Goal: Navigation & Orientation: Find specific page/section

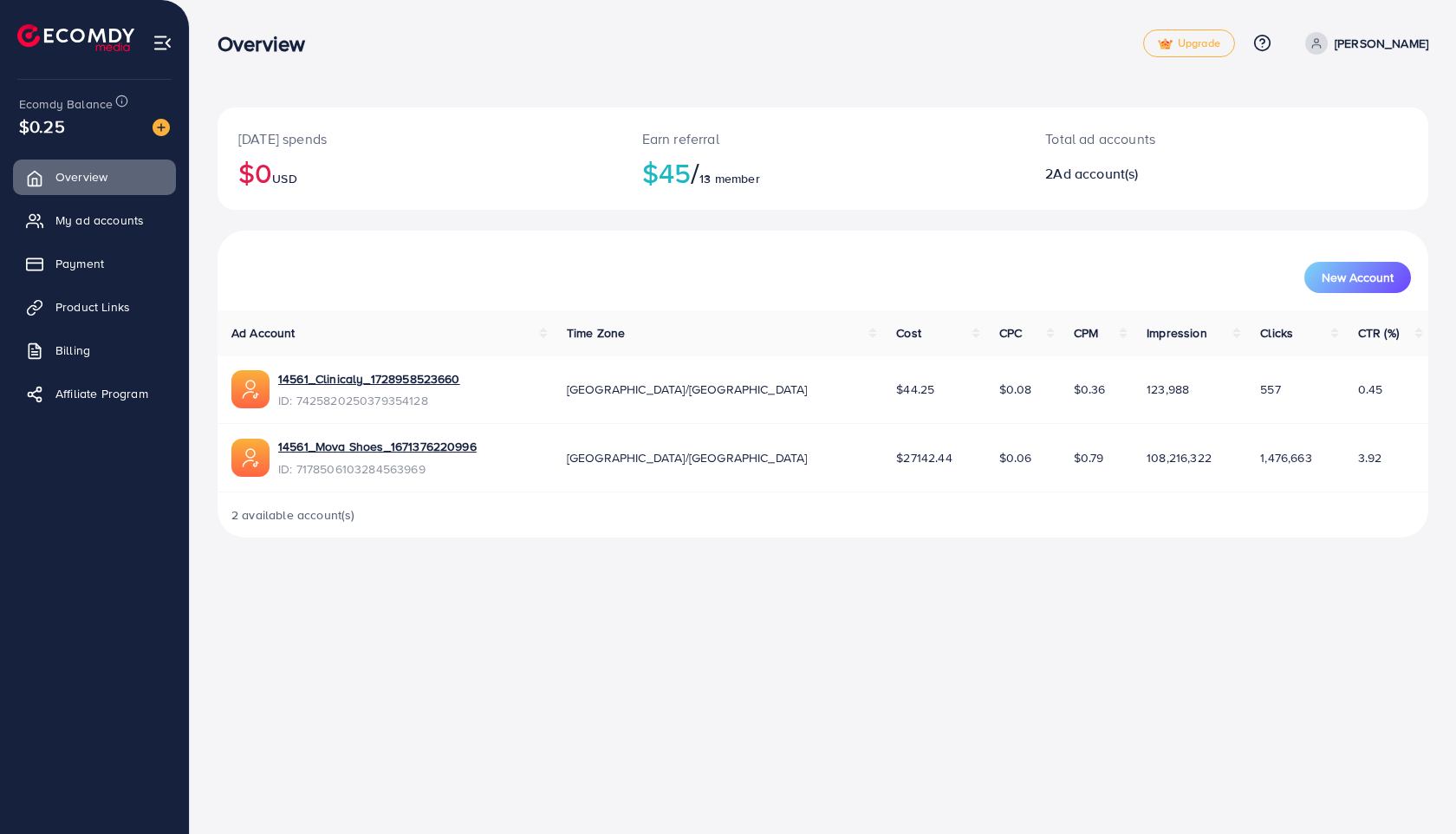
click at [716, 177] on span "13 member" at bounding box center [728, 179] width 59 height 18
click at [663, 169] on h2 "$45 / 13 member" at bounding box center [823, 172] width 362 height 33
click at [666, 177] on h2 "$45 / 13 member" at bounding box center [823, 172] width 362 height 33
click at [137, 391] on span "Affiliate Program" at bounding box center [105, 394] width 93 height 18
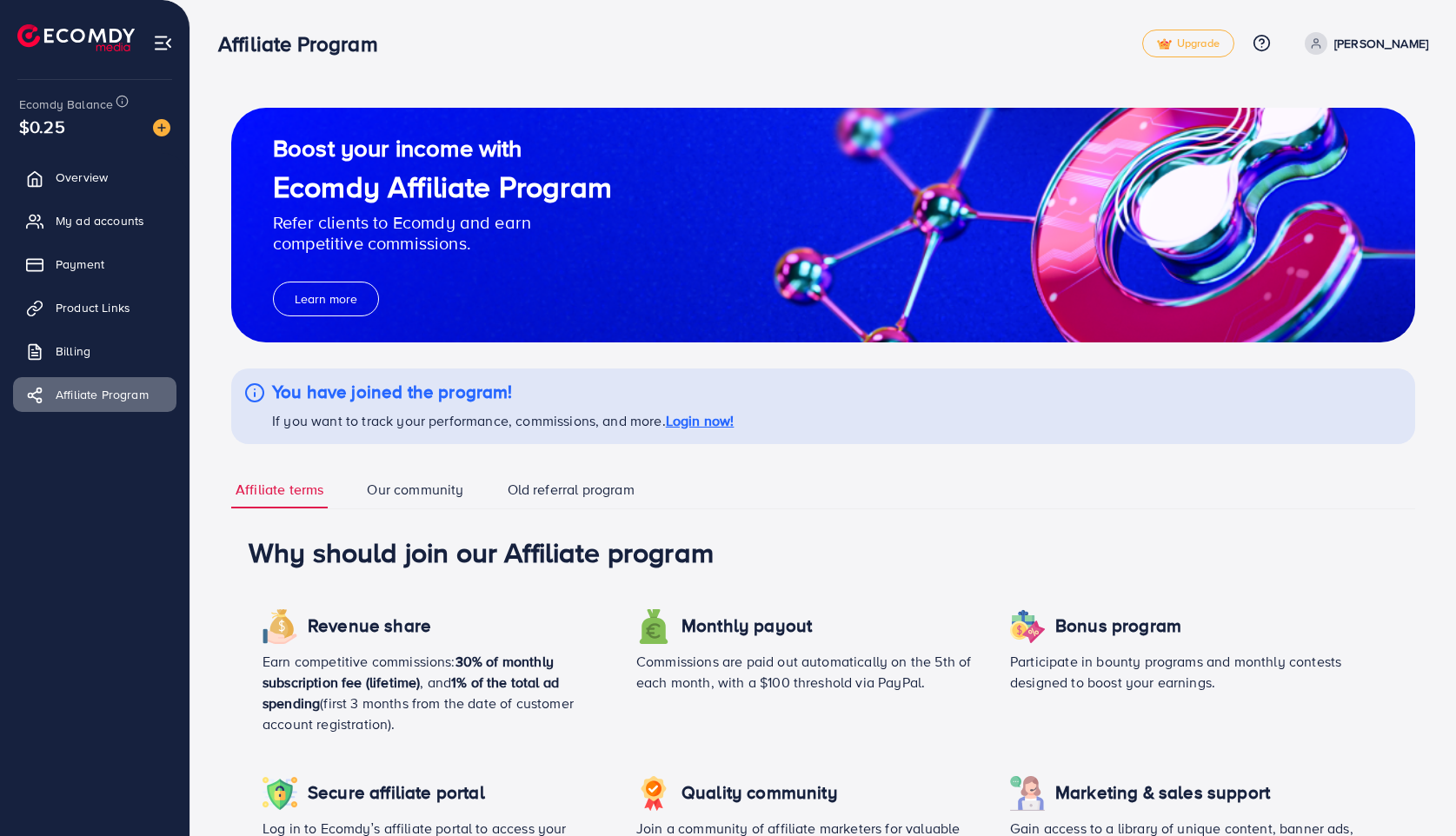
click at [458, 490] on link "Our community" at bounding box center [415, 490] width 105 height 37
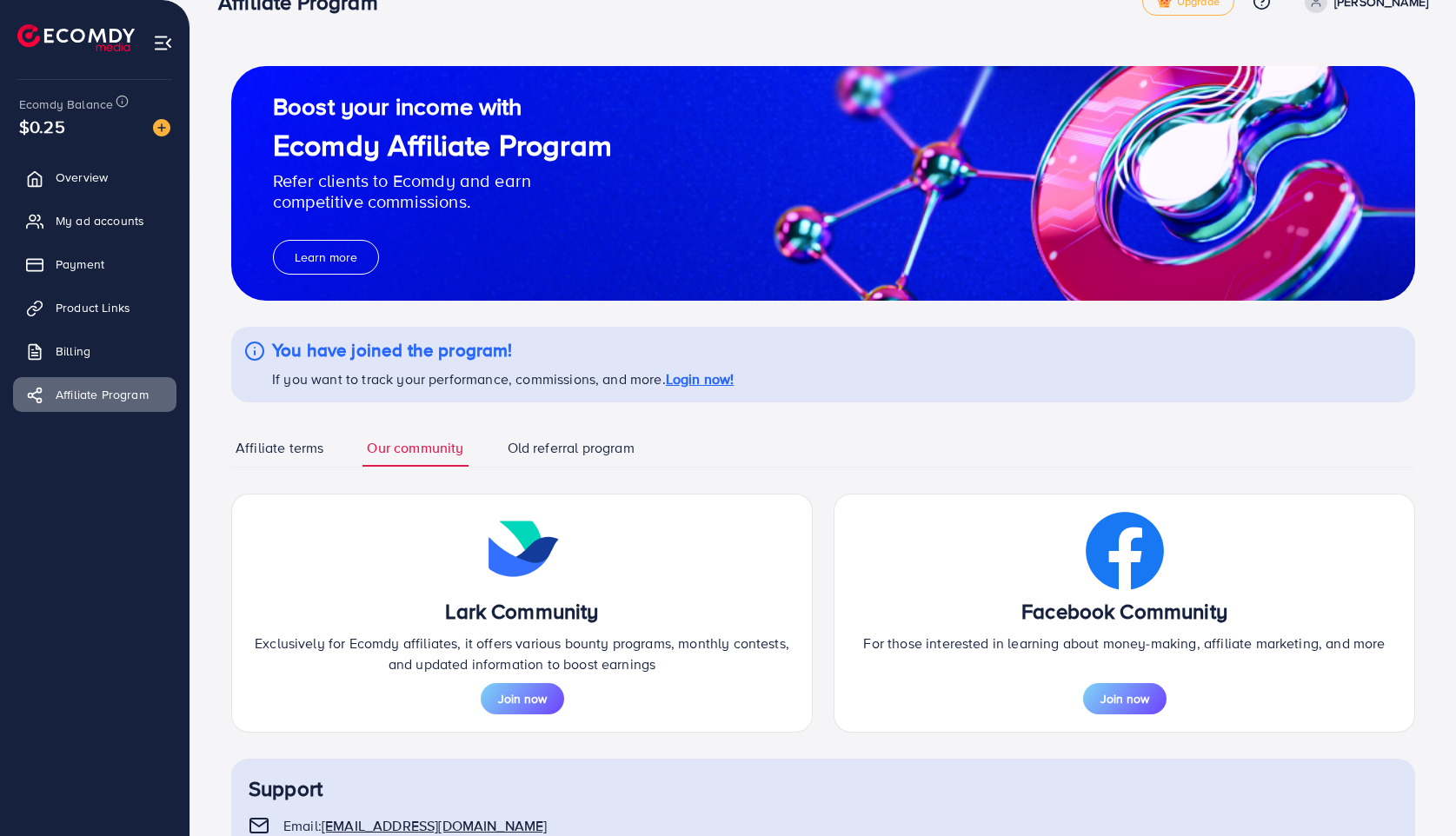
scroll to position [43, 0]
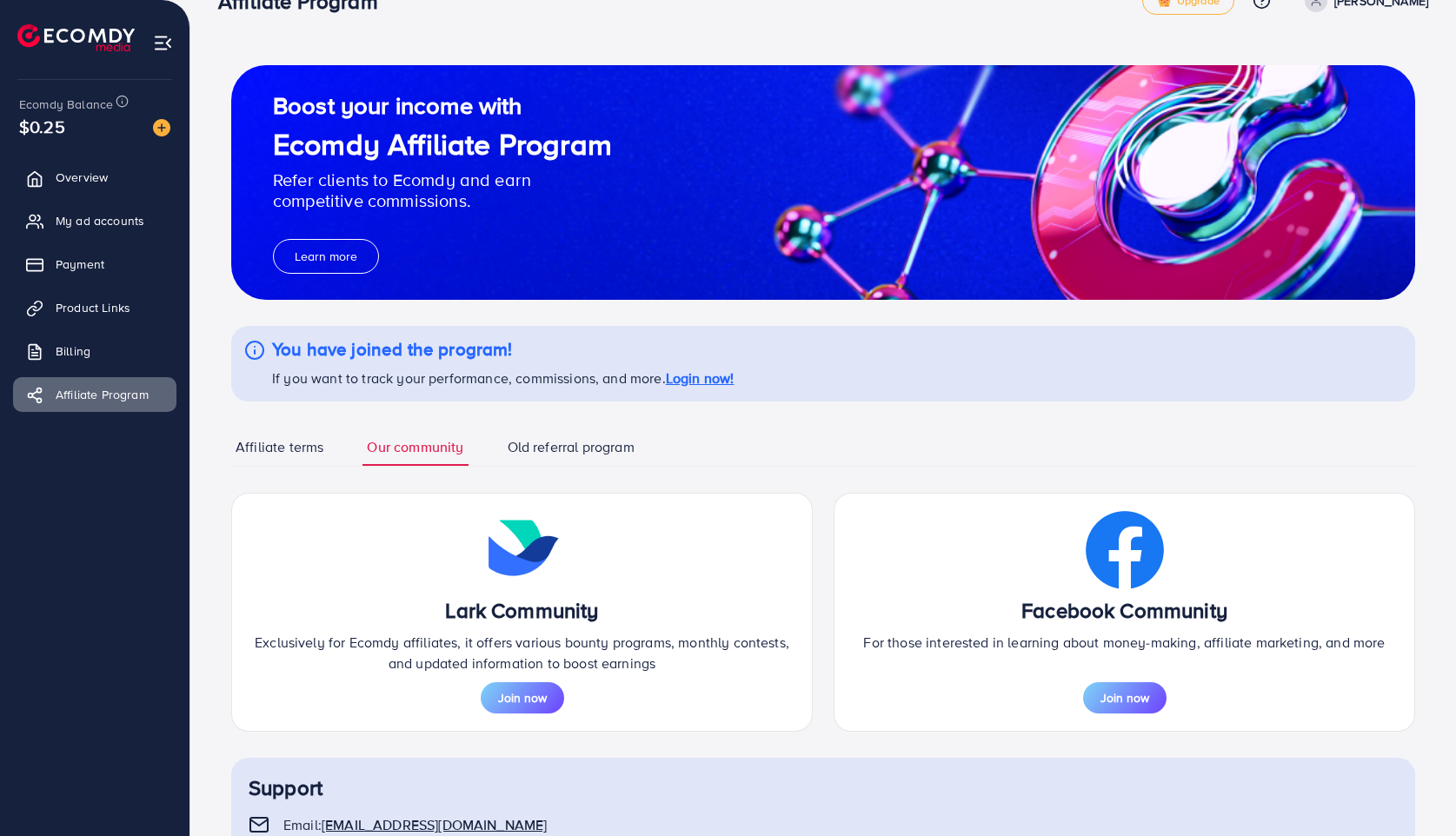
click at [547, 456] on link "Old referral program" at bounding box center [571, 448] width 136 height 37
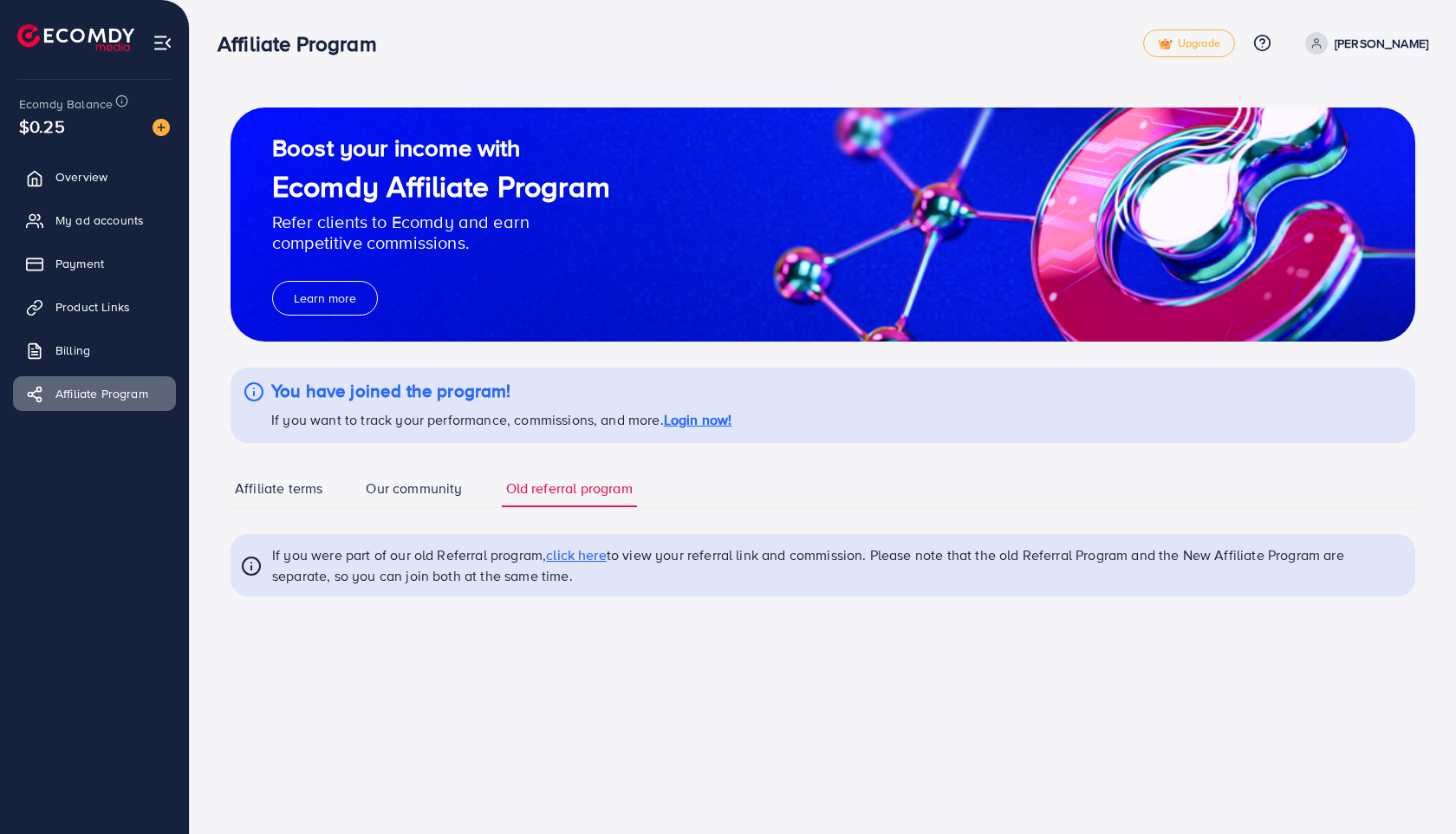
click at [324, 487] on link "Affiliate terms" at bounding box center [278, 489] width 97 height 37
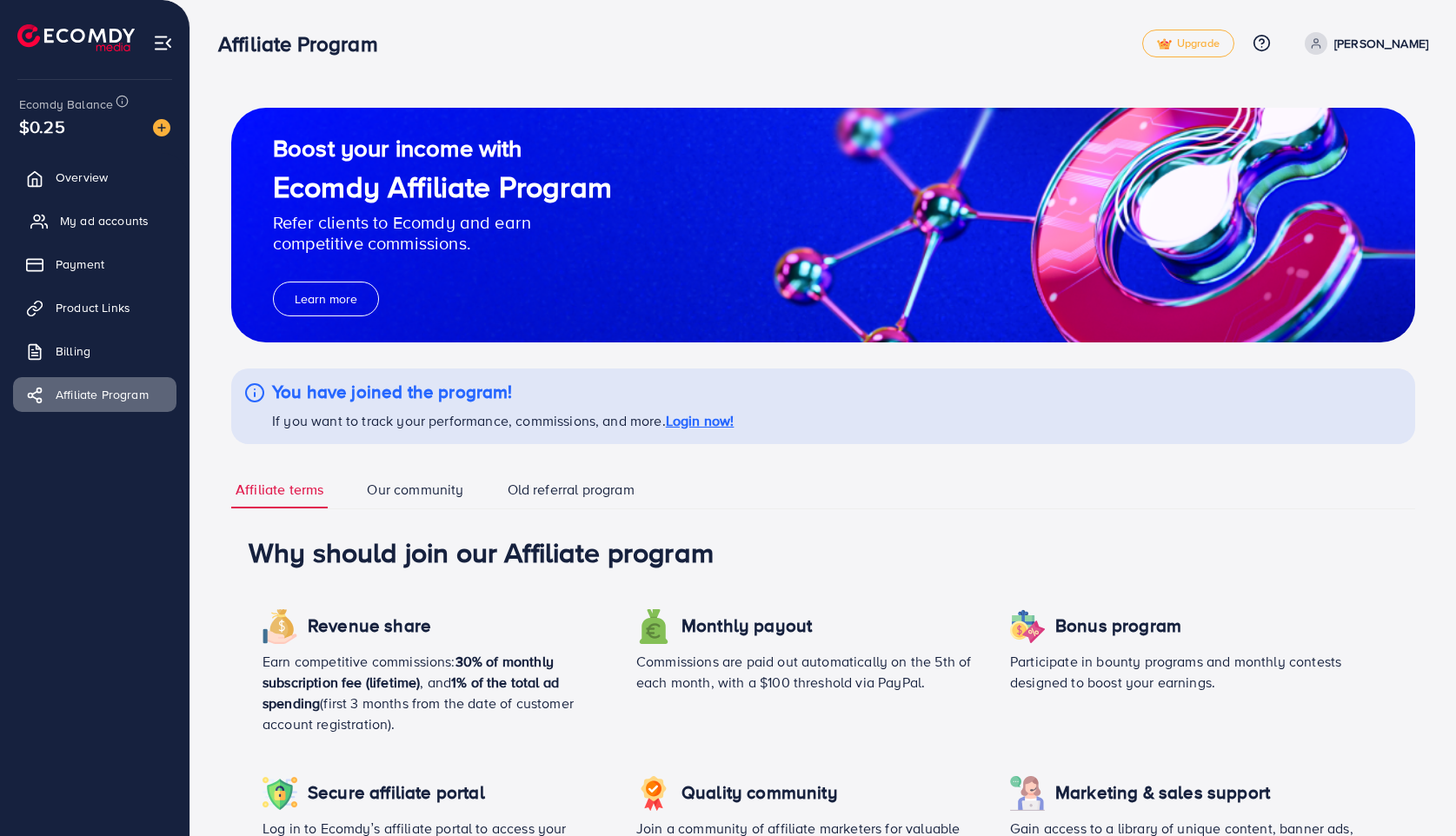
click at [108, 224] on span "My ad accounts" at bounding box center [104, 221] width 89 height 18
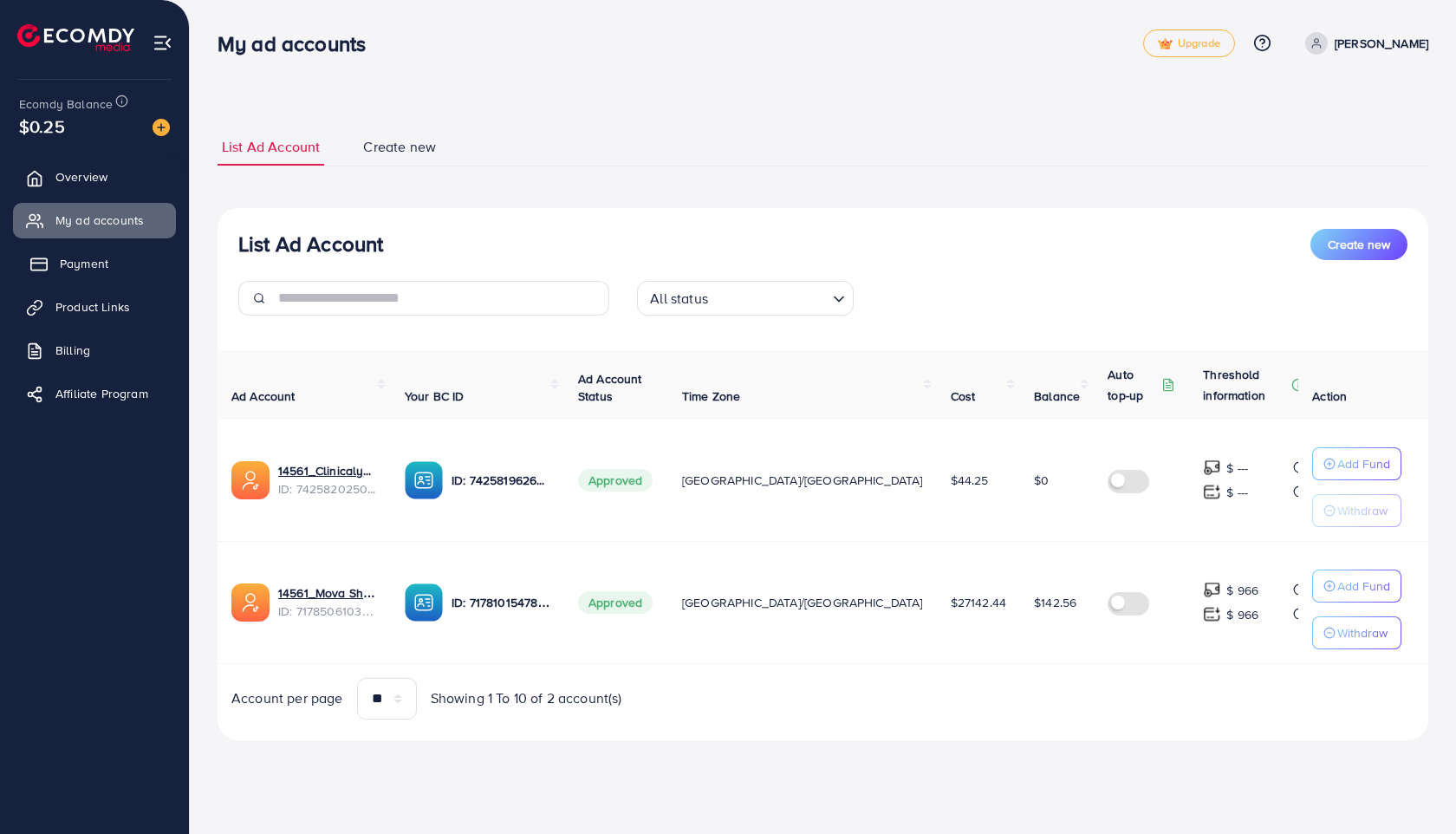
click at [116, 262] on link "Payment" at bounding box center [95, 263] width 163 height 35
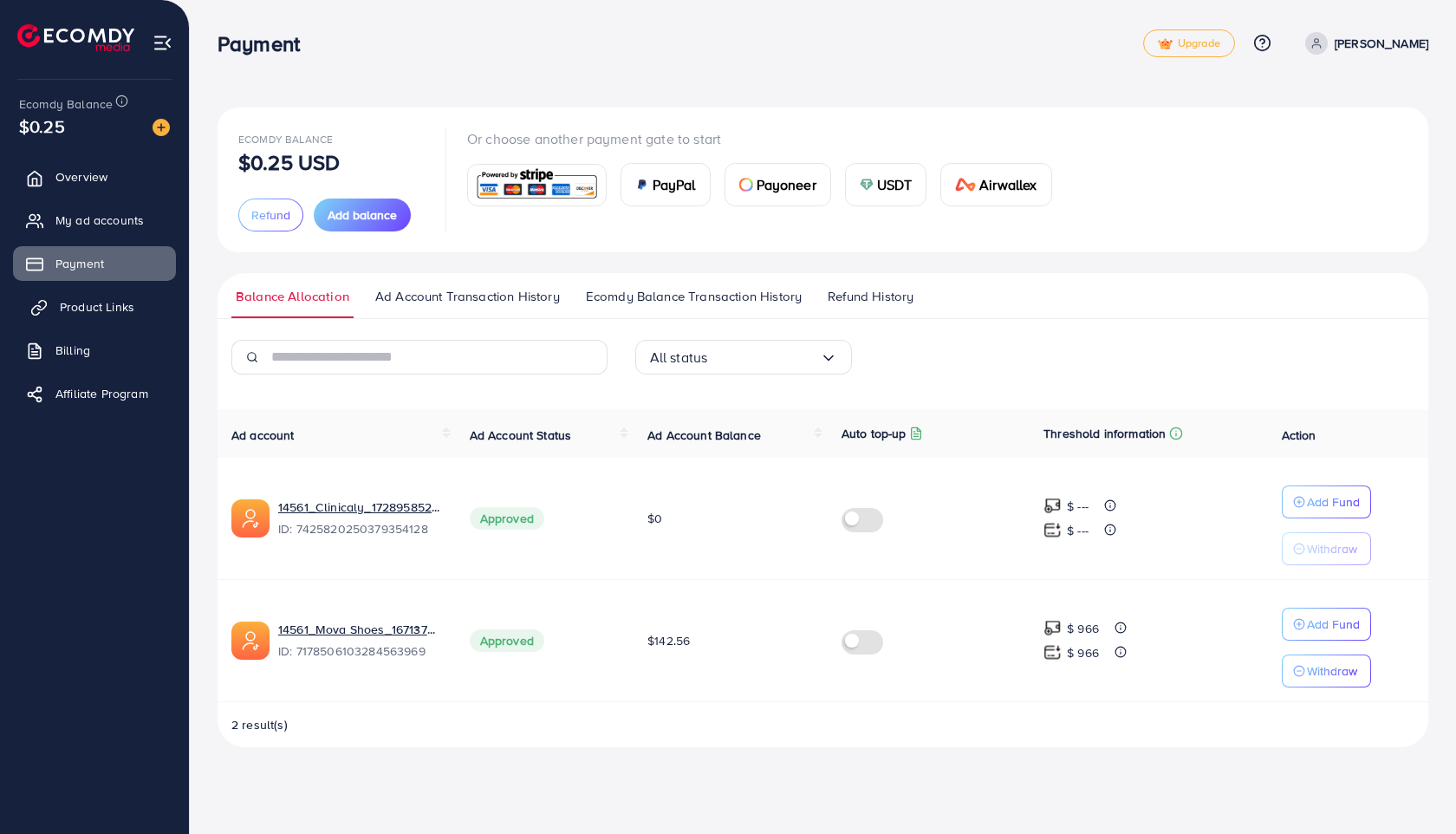
click at [110, 306] on span "Product Links" at bounding box center [97, 307] width 74 height 18
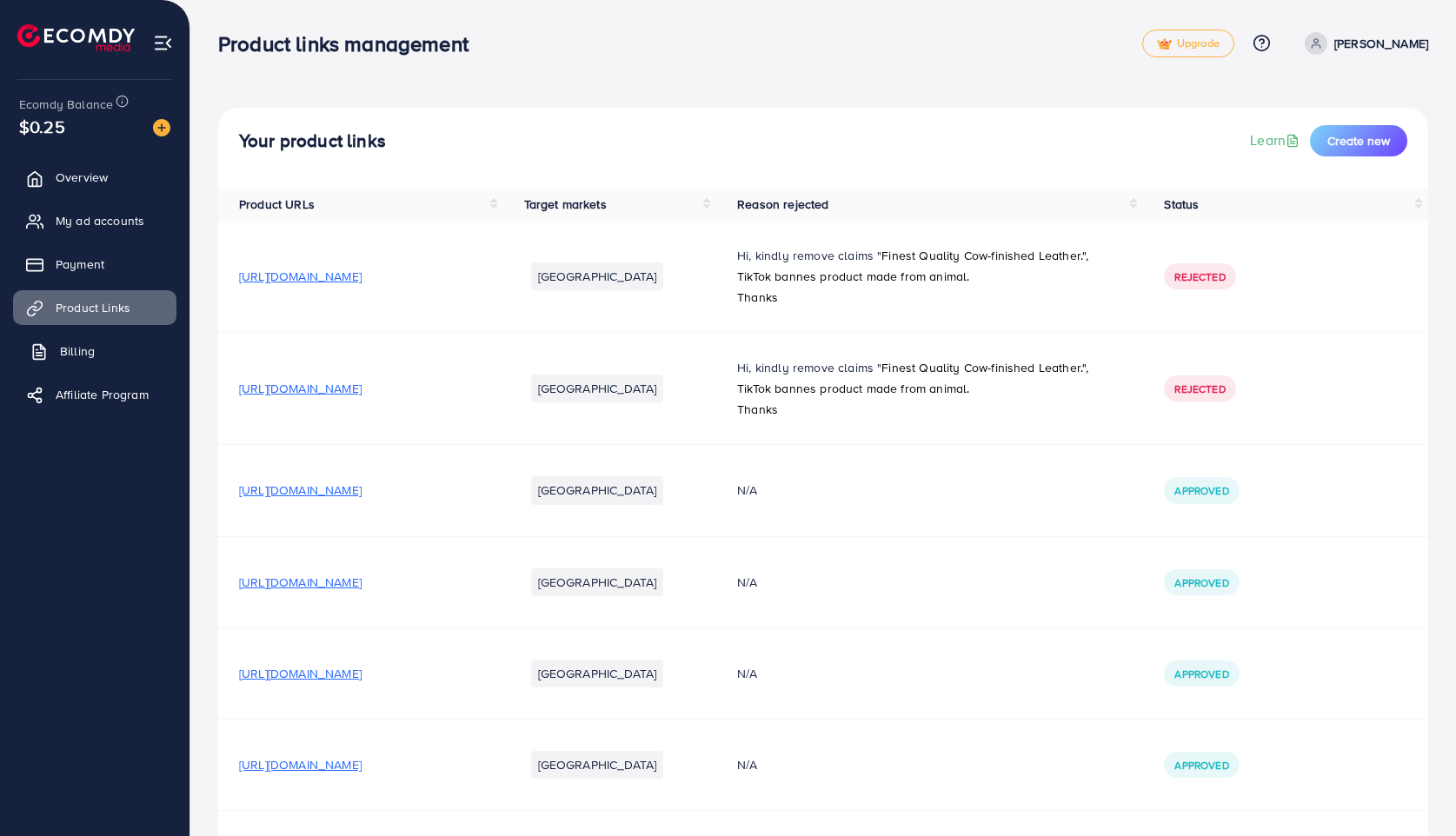
click at [83, 353] on span "Billing" at bounding box center [76, 351] width 35 height 18
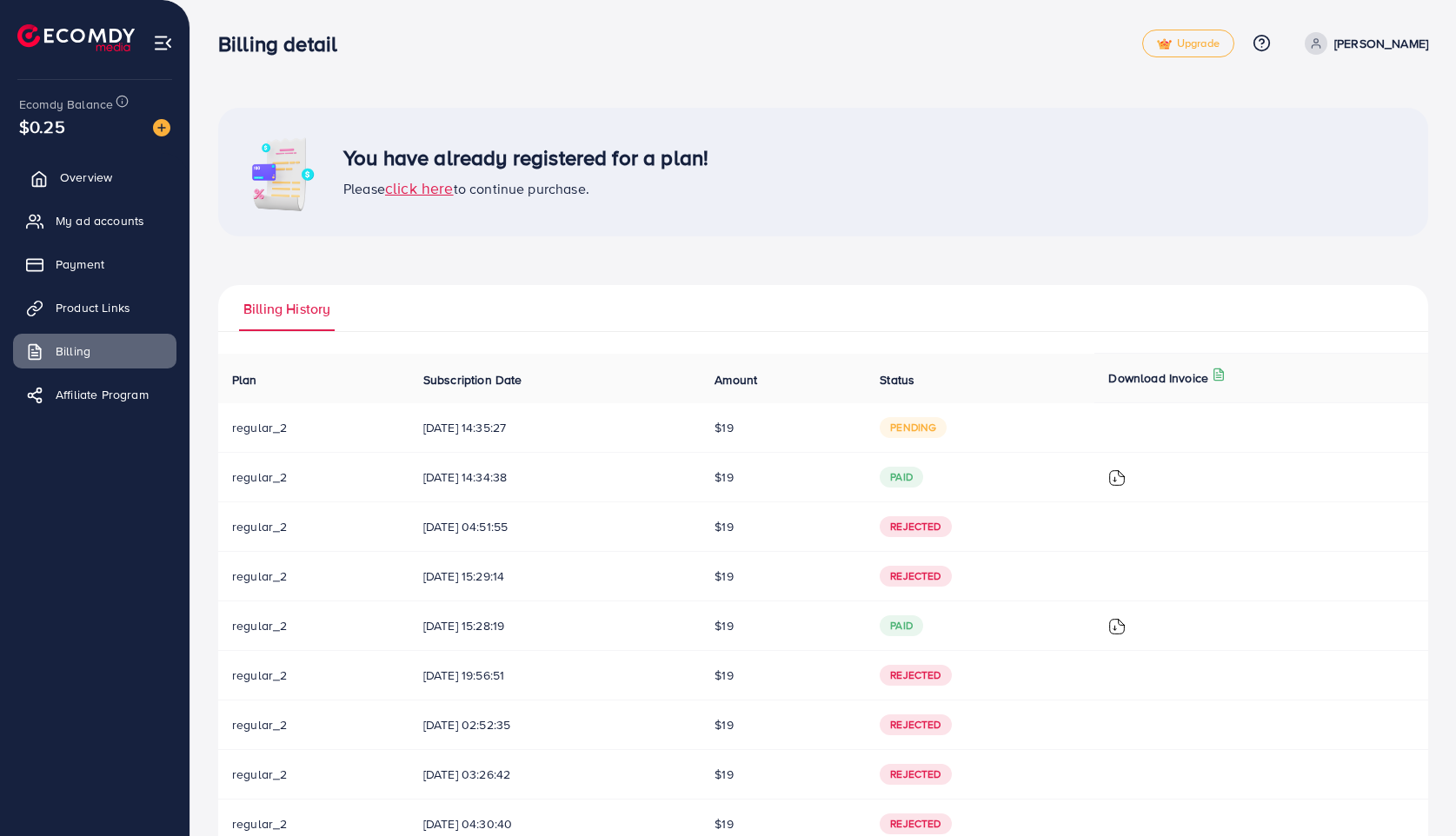
click at [33, 176] on icon at bounding box center [39, 179] width 13 height 15
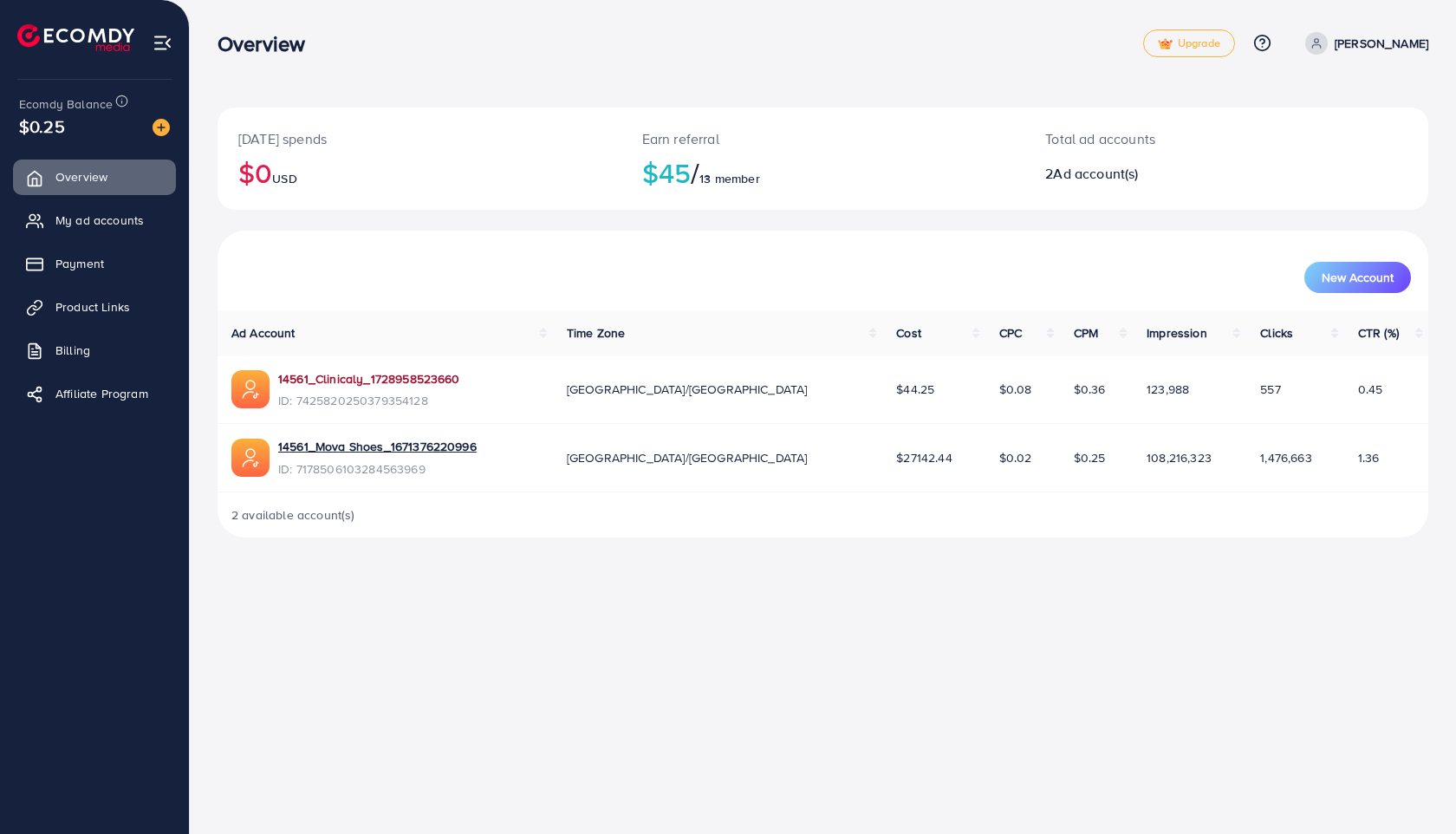
click at [362, 378] on link "14561_Clinicaly_1728958523660" at bounding box center [369, 379] width 182 height 18
click at [115, 227] on span "My ad accounts" at bounding box center [104, 221] width 89 height 18
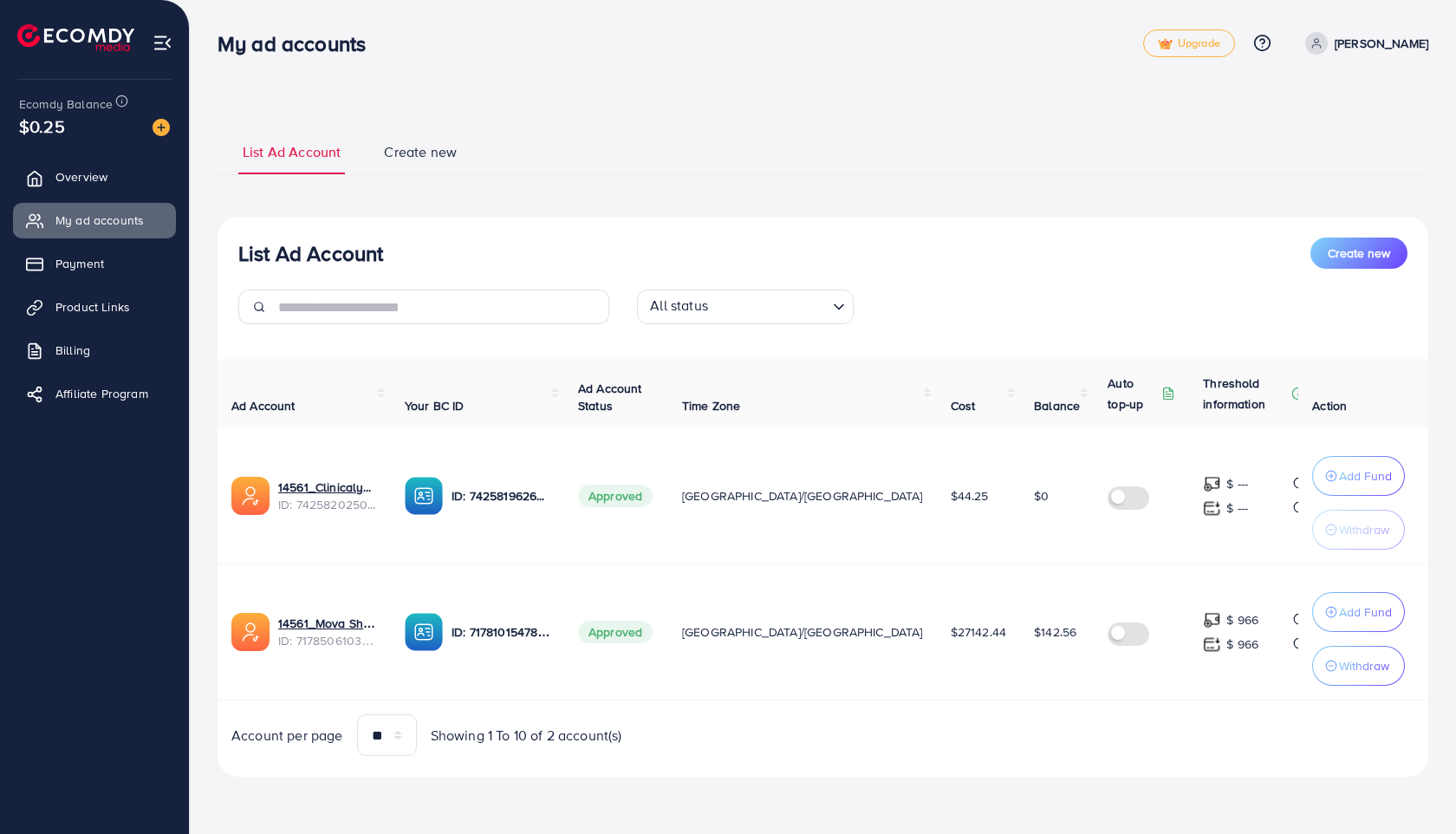
click at [824, 678] on td "[GEOGRAPHIC_DATA]/[GEOGRAPHIC_DATA]" at bounding box center [802, 633] width 269 height 136
click at [760, 139] on ul "List Ad Account Create new" at bounding box center [822, 152] width 1211 height 47
